Goal: Obtain resource: Download file/media

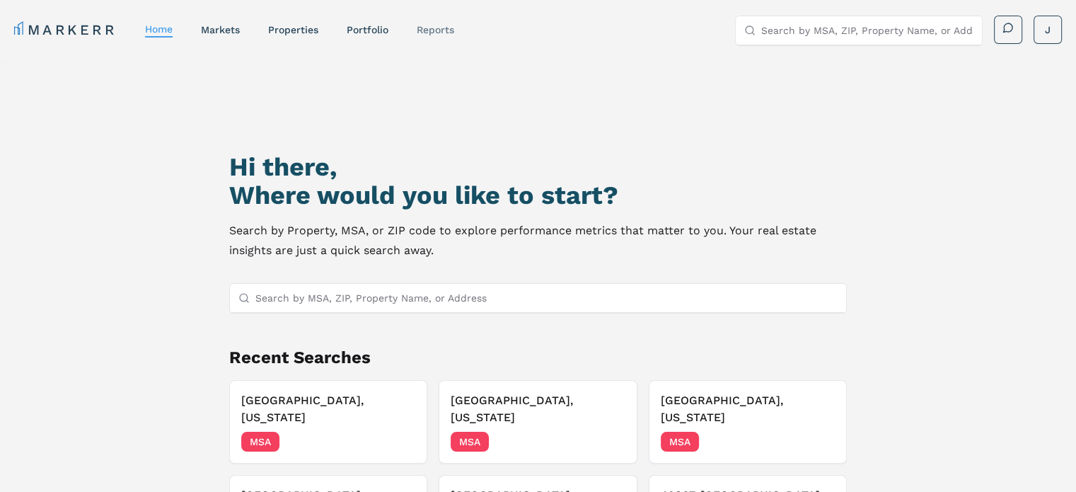
click at [440, 35] on link "reports" at bounding box center [435, 29] width 37 height 11
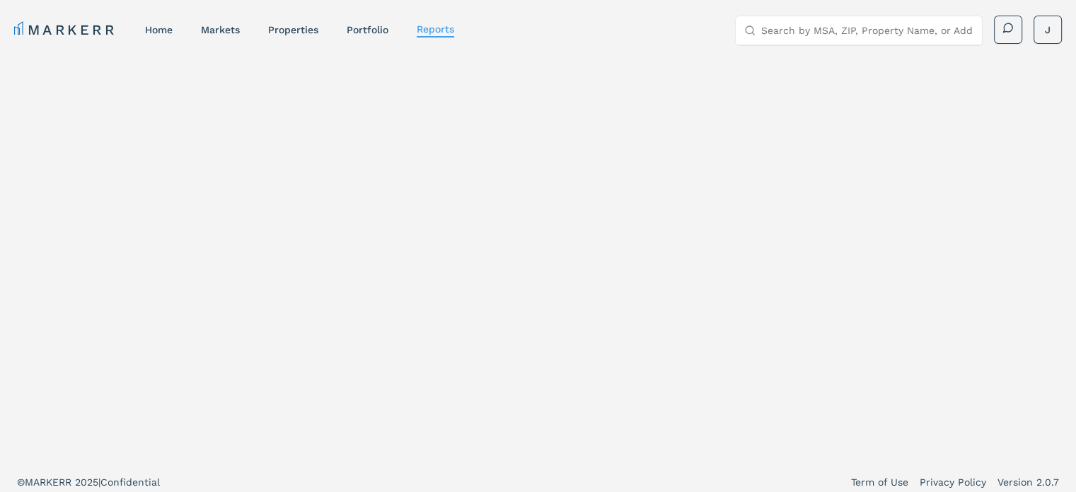
select select "-release_date"
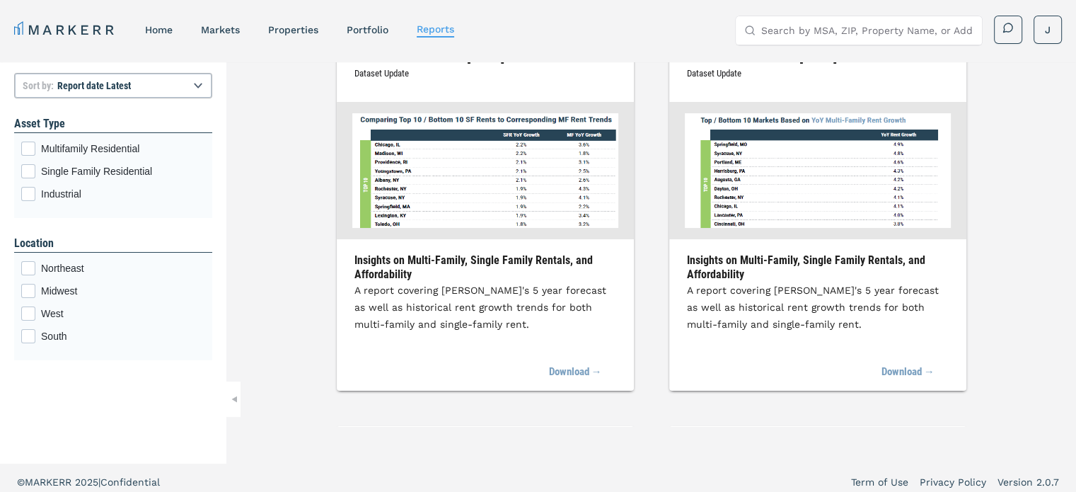
scroll to position [474, 0]
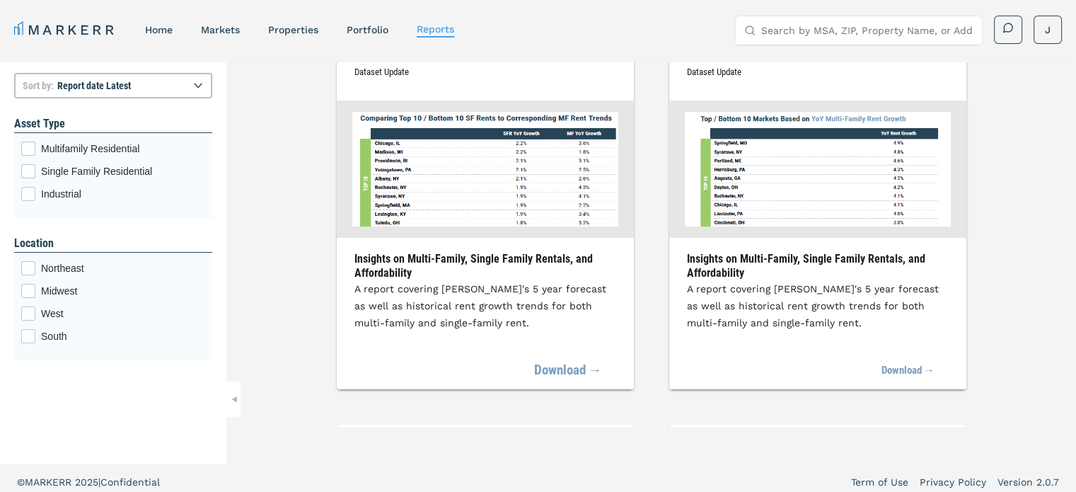
click at [559, 364] on link "Download →" at bounding box center [568, 370] width 68 height 31
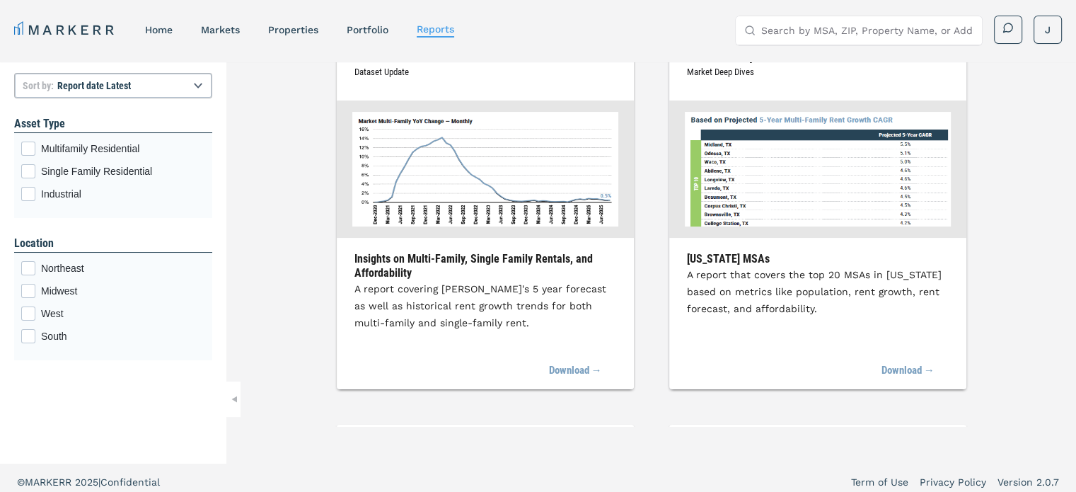
click at [559, 366] on link "Download →" at bounding box center [575, 370] width 53 height 31
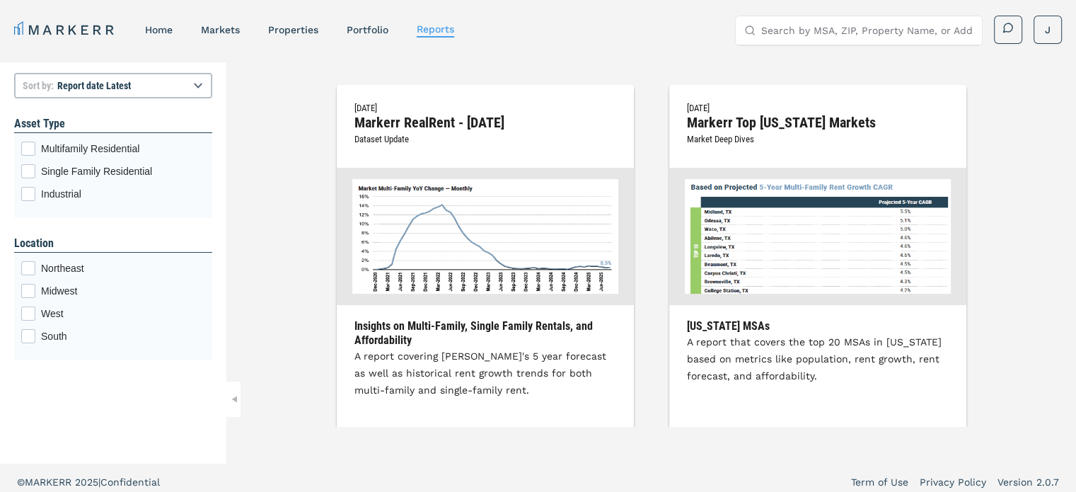
click at [435, 254] on img at bounding box center [485, 236] width 266 height 115
click at [418, 116] on h2 "Markerr RealRent - [DATE]" at bounding box center [485, 122] width 262 height 13
